Goal: Submit feedback/report problem

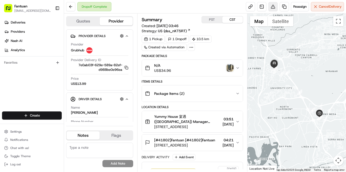
click at [271, 5] on button at bounding box center [272, 6] width 9 height 9
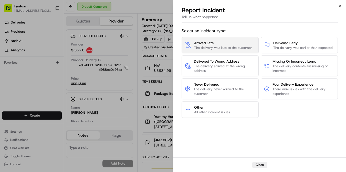
click at [221, 45] on span "Arrived Late" at bounding box center [223, 42] width 58 height 5
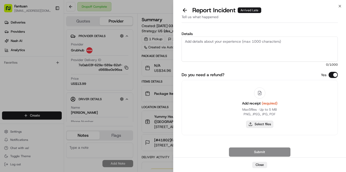
click at [262, 125] on button "Select files" at bounding box center [259, 124] width 27 height 7
type input "C:\fakepath\US6176724558.pdf"
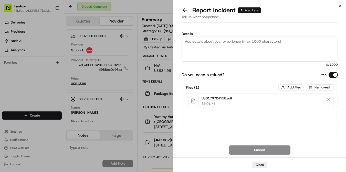
click at [211, 127] on div "Files ( 1 ) Add files Remove all US6176724558.pdf 65.01 KB" at bounding box center [260, 106] width 157 height 53
click at [224, 52] on textarea "Details" at bounding box center [260, 49] width 157 height 25
paste textarea "Customers who are more than one hour late apply for a refund"
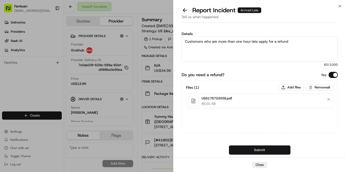
type textarea "Customers who are more than one hour late apply for a refund"
click at [253, 149] on button "Submit" at bounding box center [259, 150] width 61 height 9
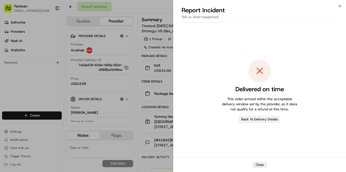
click at [255, 118] on button "Back To Delivery Details" at bounding box center [259, 119] width 41 height 7
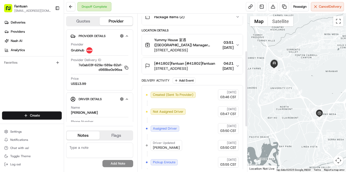
scroll to position [102, 0]
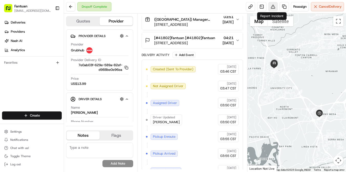
click at [271, 5] on button at bounding box center [272, 6] width 9 height 9
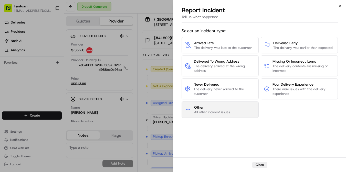
click at [213, 116] on button "Other All other incident issues" at bounding box center [220, 110] width 77 height 16
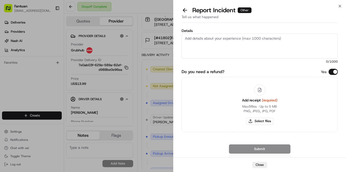
click at [260, 90] on icon at bounding box center [259, 90] width 5 height 5
click at [260, 121] on button "Select files" at bounding box center [259, 121] width 27 height 7
type input "C:\fakepath\US6176724558.pdf"
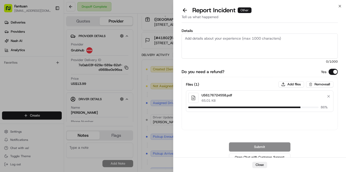
click at [211, 133] on div "Do you need a refund? Yes Files ( 1 ) Add files Remove all US6176724558.pdf 65.…" at bounding box center [260, 115] width 157 height 93
click at [214, 38] on textarea "Details" at bounding box center [260, 46] width 157 height 25
paste textarea "Customers who are more than one hour late apply for a refund"
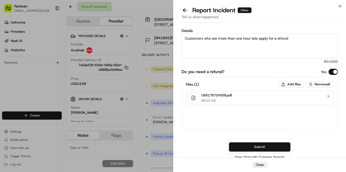
type textarea "Customers who are more than one hour late apply for a refund"
click at [257, 146] on button "Submit" at bounding box center [259, 147] width 61 height 9
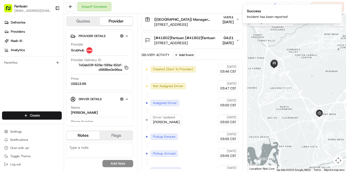
click at [229, 5] on div "Dropoff Complete Reassign Cancel Delivery" at bounding box center [205, 7] width 282 height 14
